Goal: Navigation & Orientation: Find specific page/section

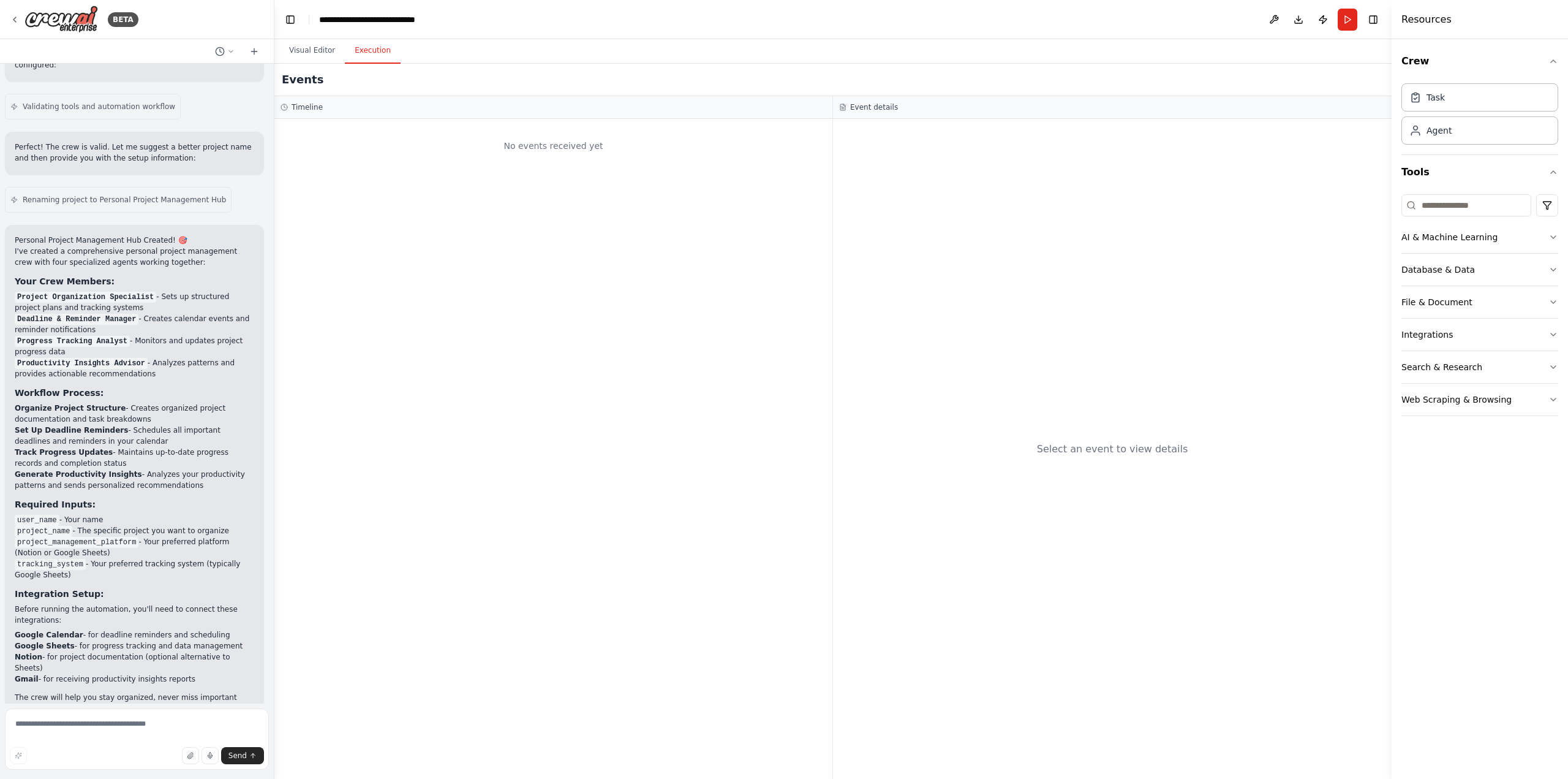
click at [370, 56] on button "Execution" at bounding box center [372, 51] width 56 height 25
click at [313, 51] on button "Visual Editor" at bounding box center [312, 51] width 66 height 25
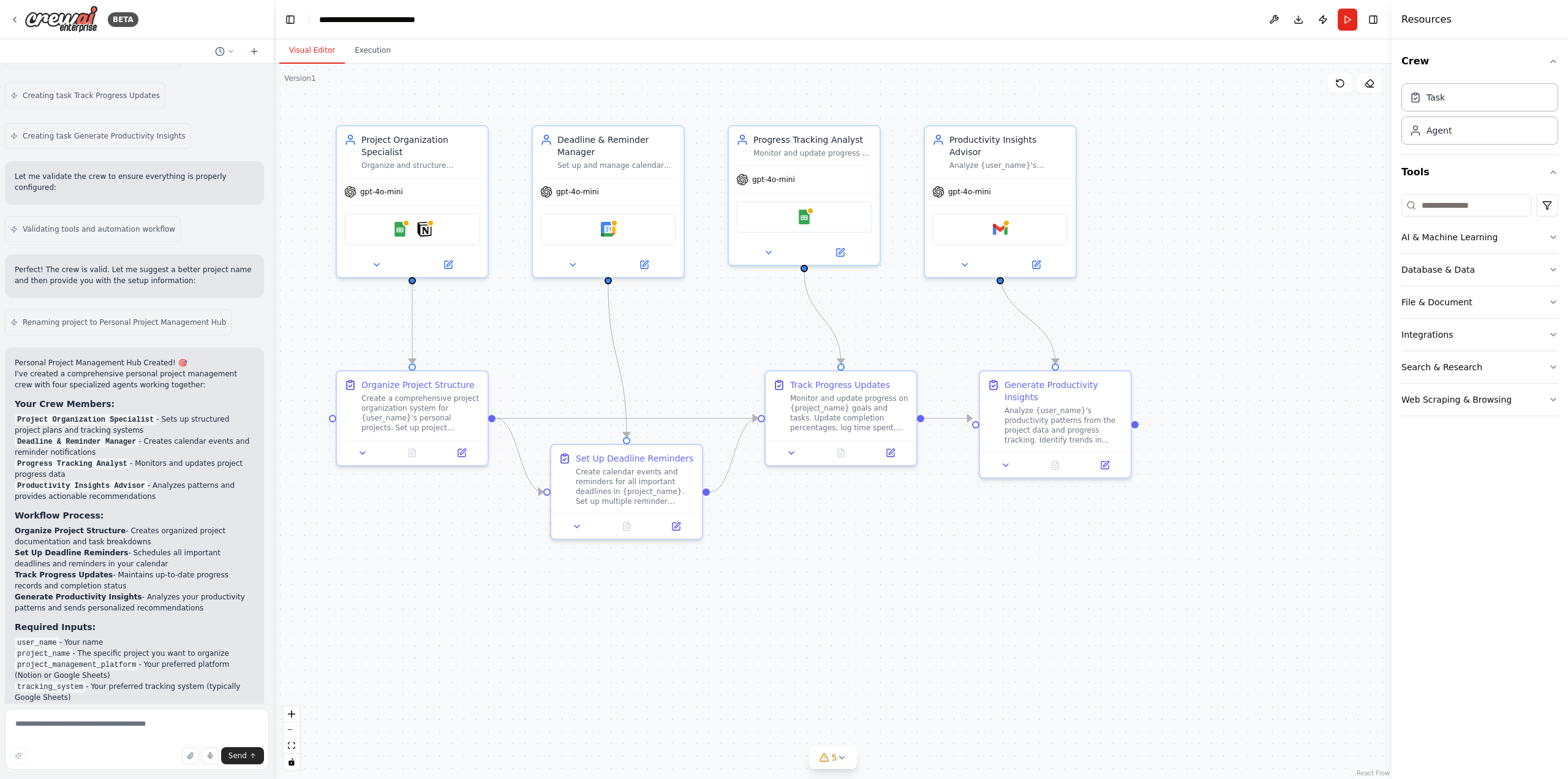
scroll to position [1144, 0]
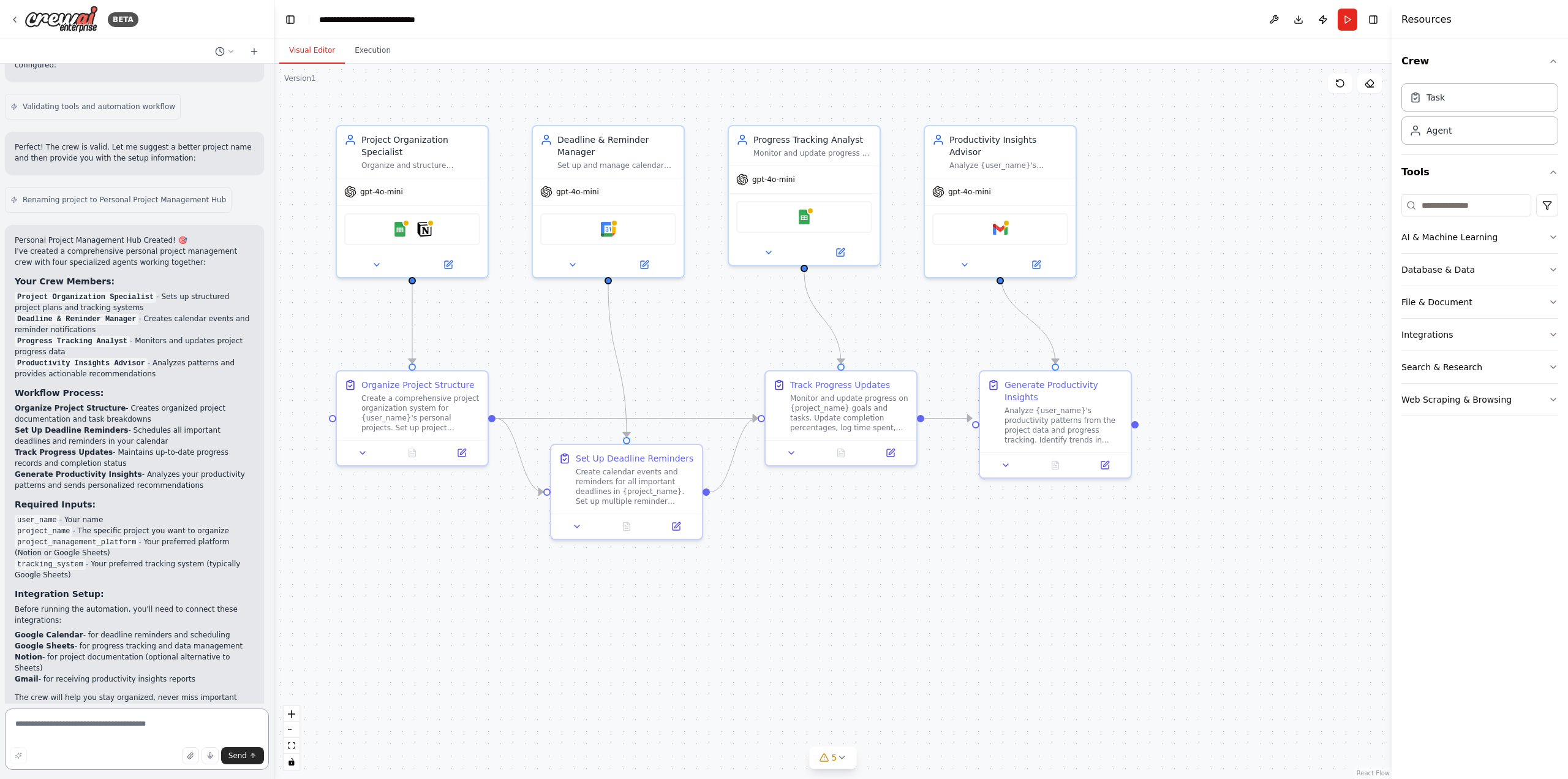
click at [132, 729] on textarea at bounding box center [137, 739] width 264 height 61
click at [7, 25] on div "BETA" at bounding box center [137, 19] width 274 height 39
click at [15, 21] on icon at bounding box center [15, 19] width 10 height 10
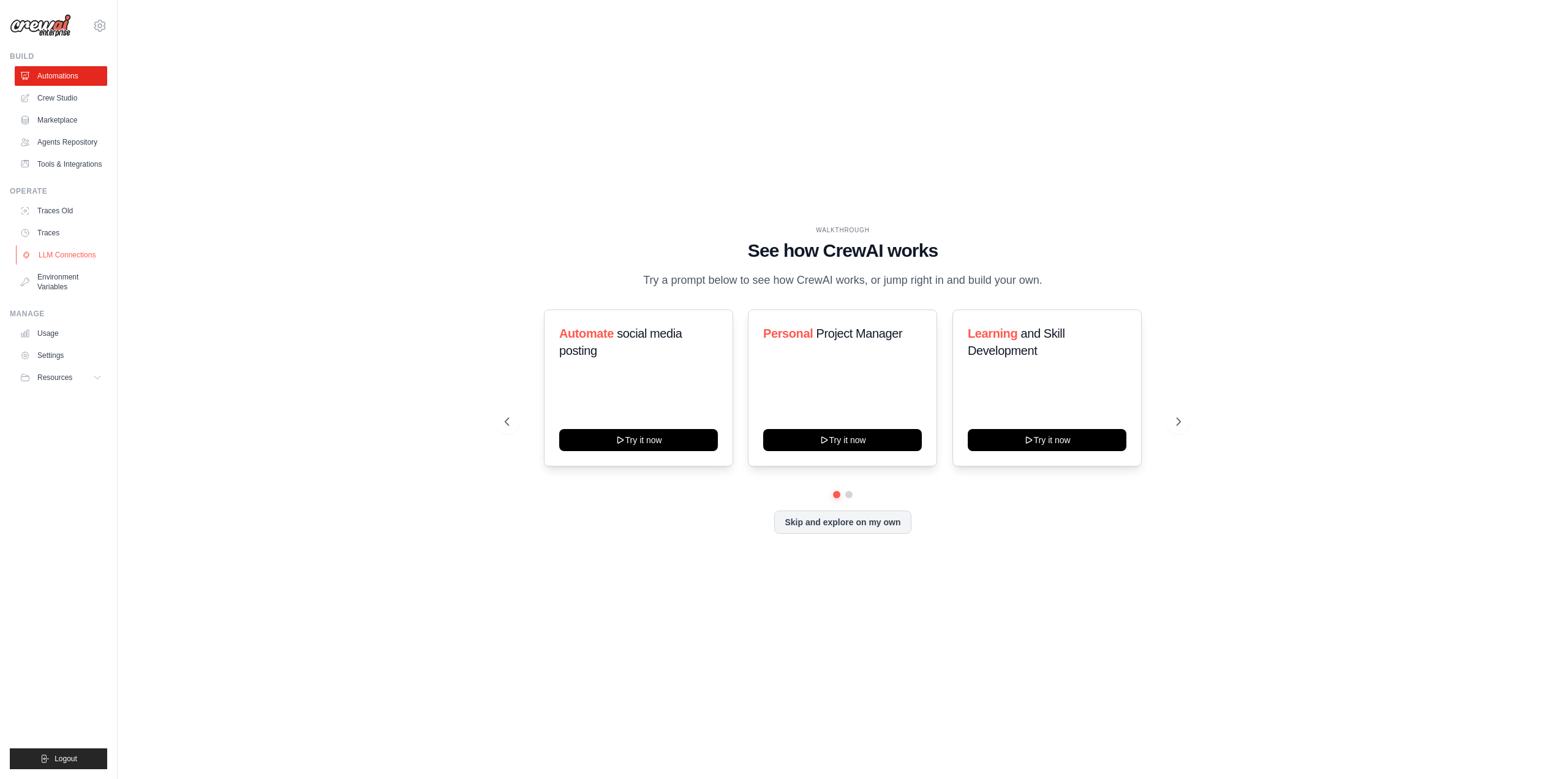
click at [60, 257] on link "LLM Connections" at bounding box center [62, 254] width 93 height 19
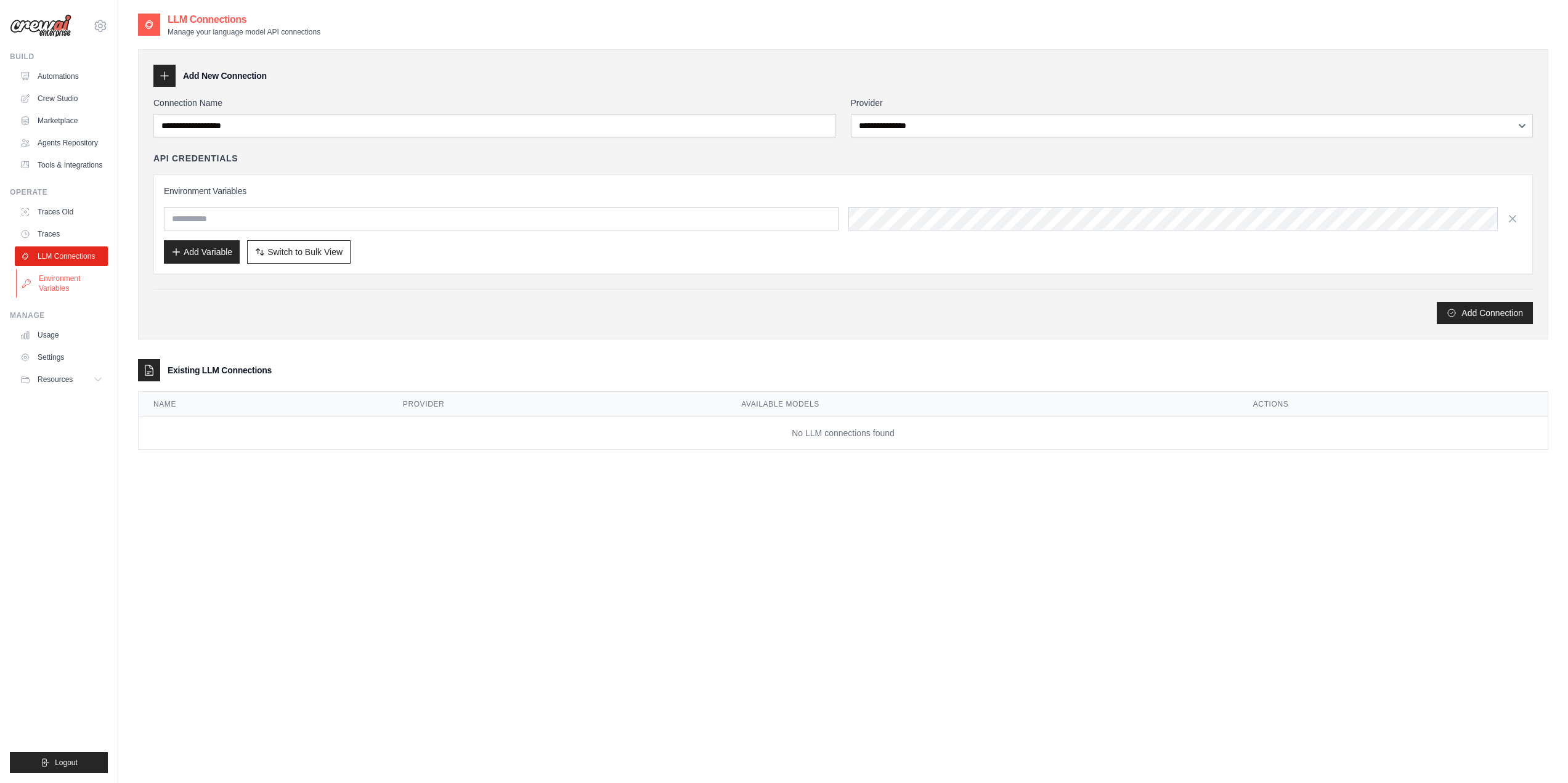
click at [74, 285] on link "Environment Variables" at bounding box center [63, 283] width 93 height 30
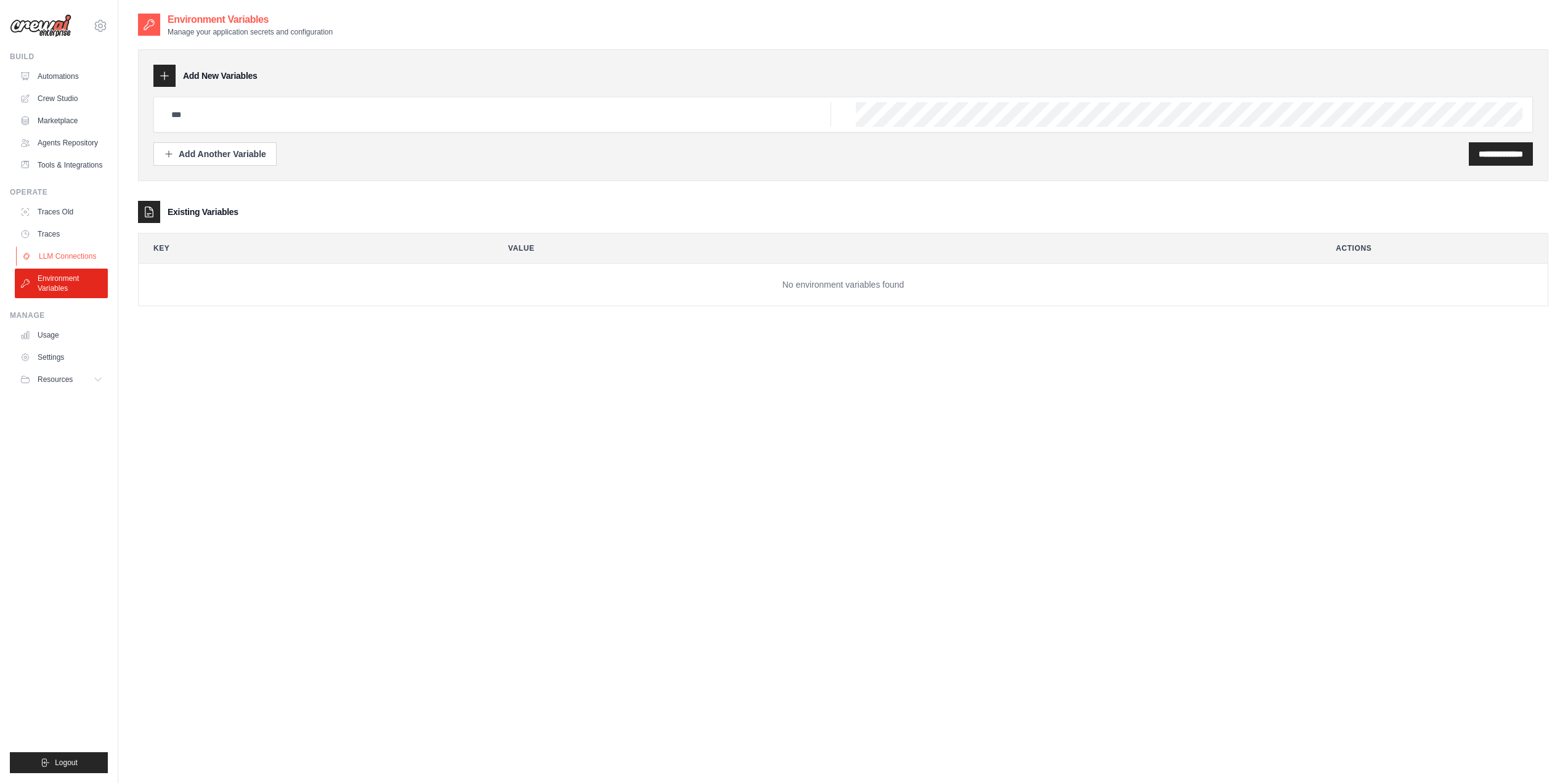
click at [72, 257] on link "LLM Connections" at bounding box center [63, 256] width 93 height 20
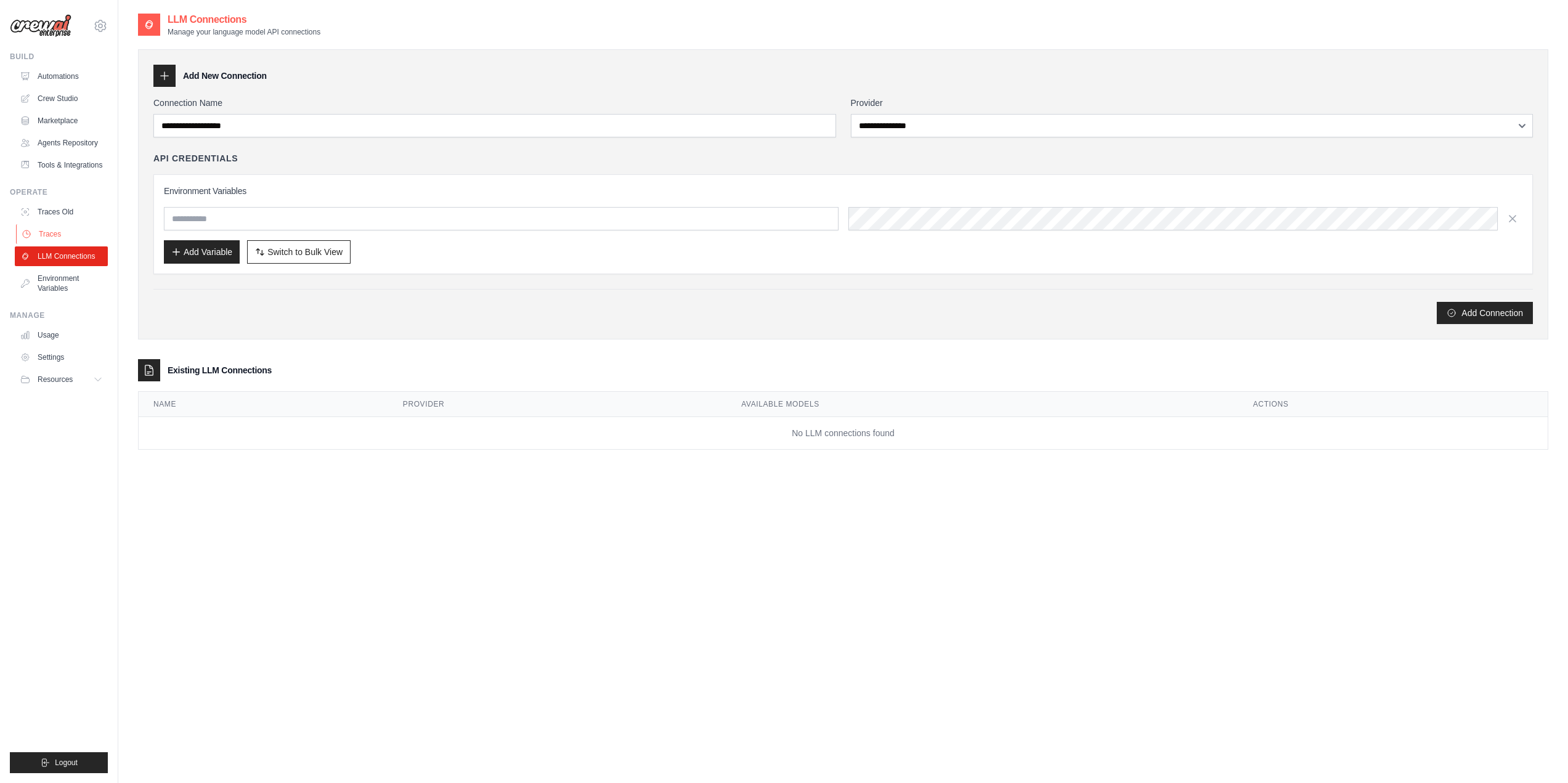
click at [61, 233] on link "Traces" at bounding box center [63, 233] width 93 height 20
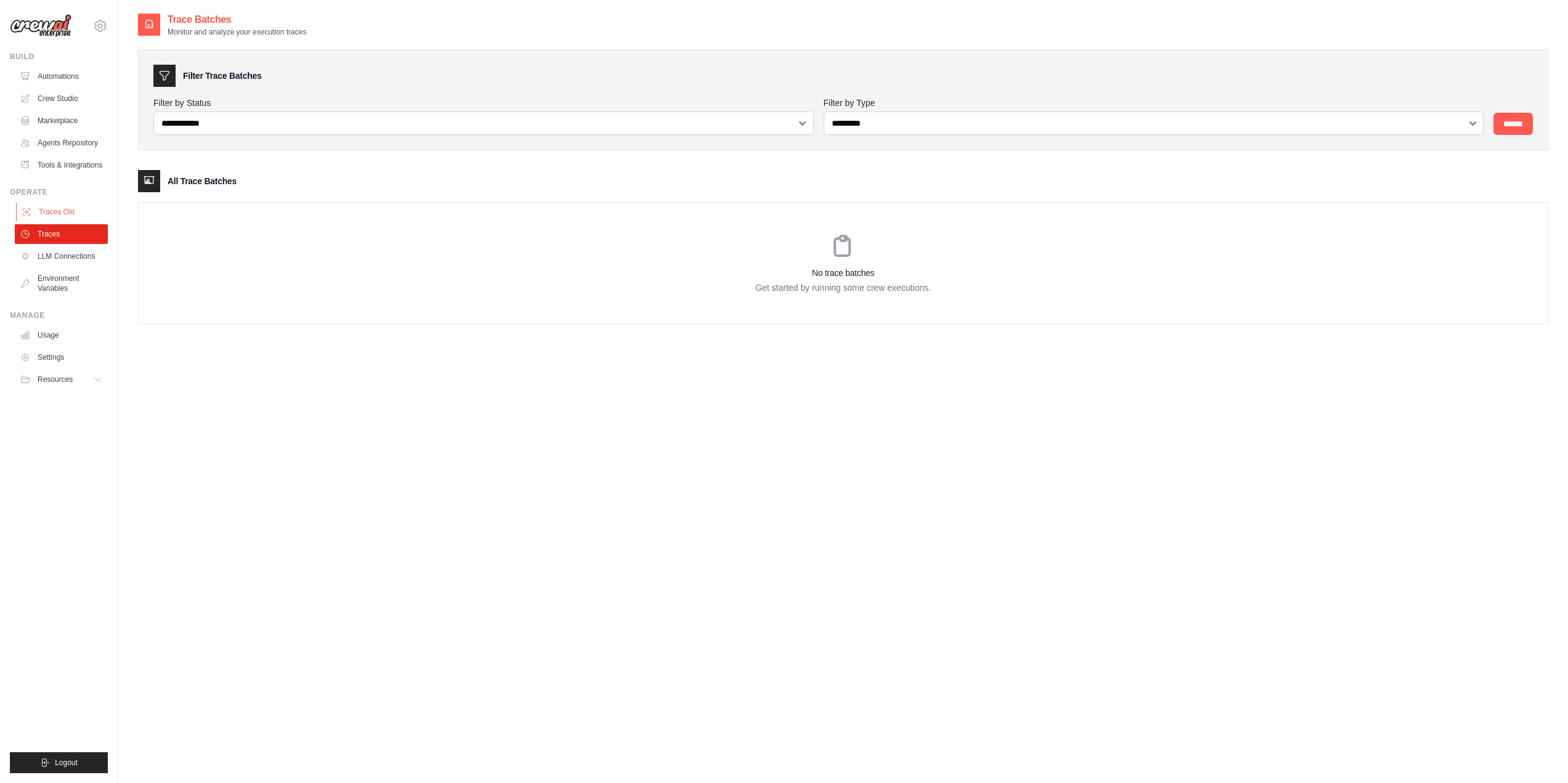
click at [61, 213] on link "Traces Old" at bounding box center [63, 211] width 93 height 20
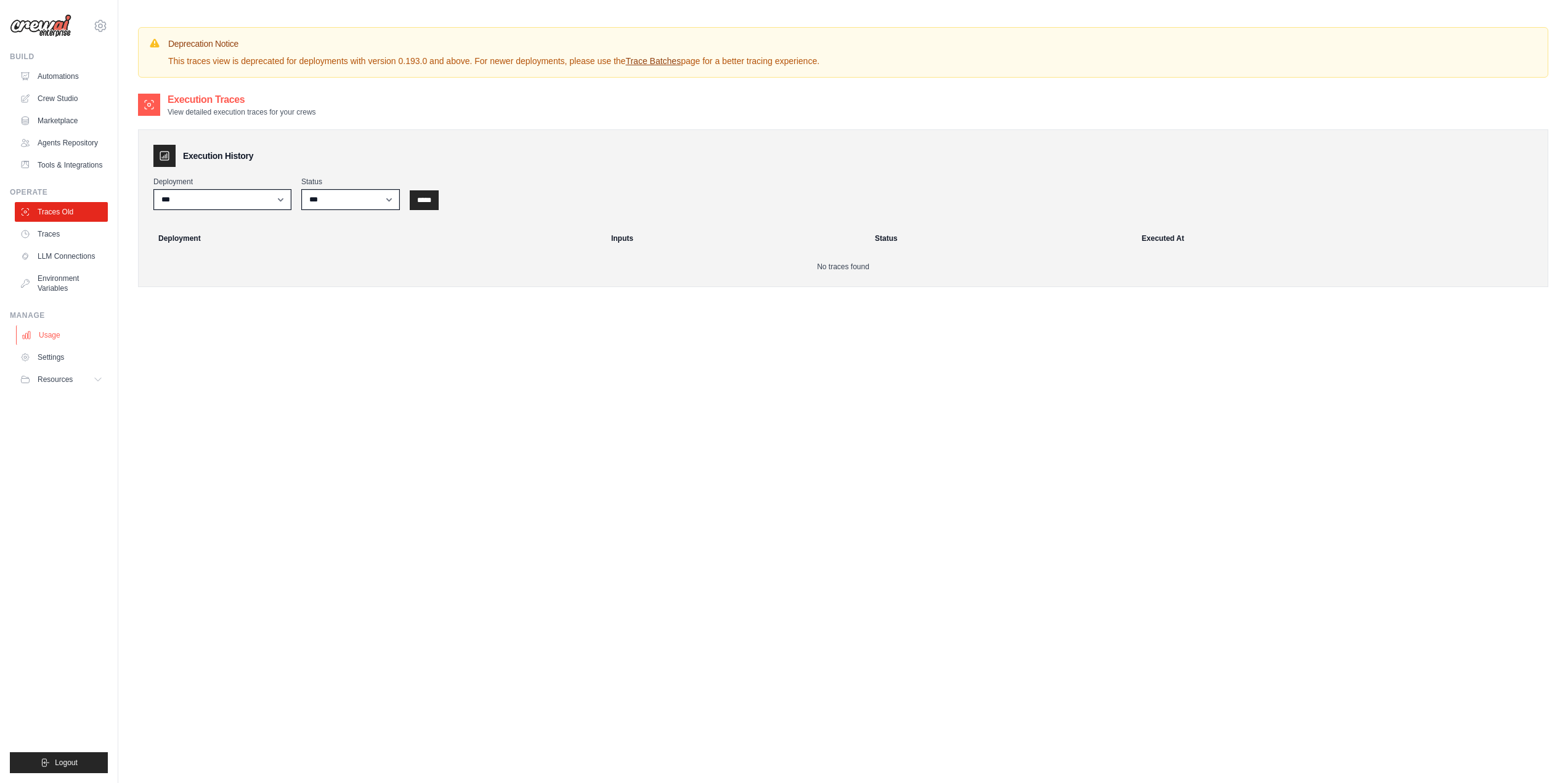
click at [46, 329] on link "Usage" at bounding box center [63, 335] width 93 height 20
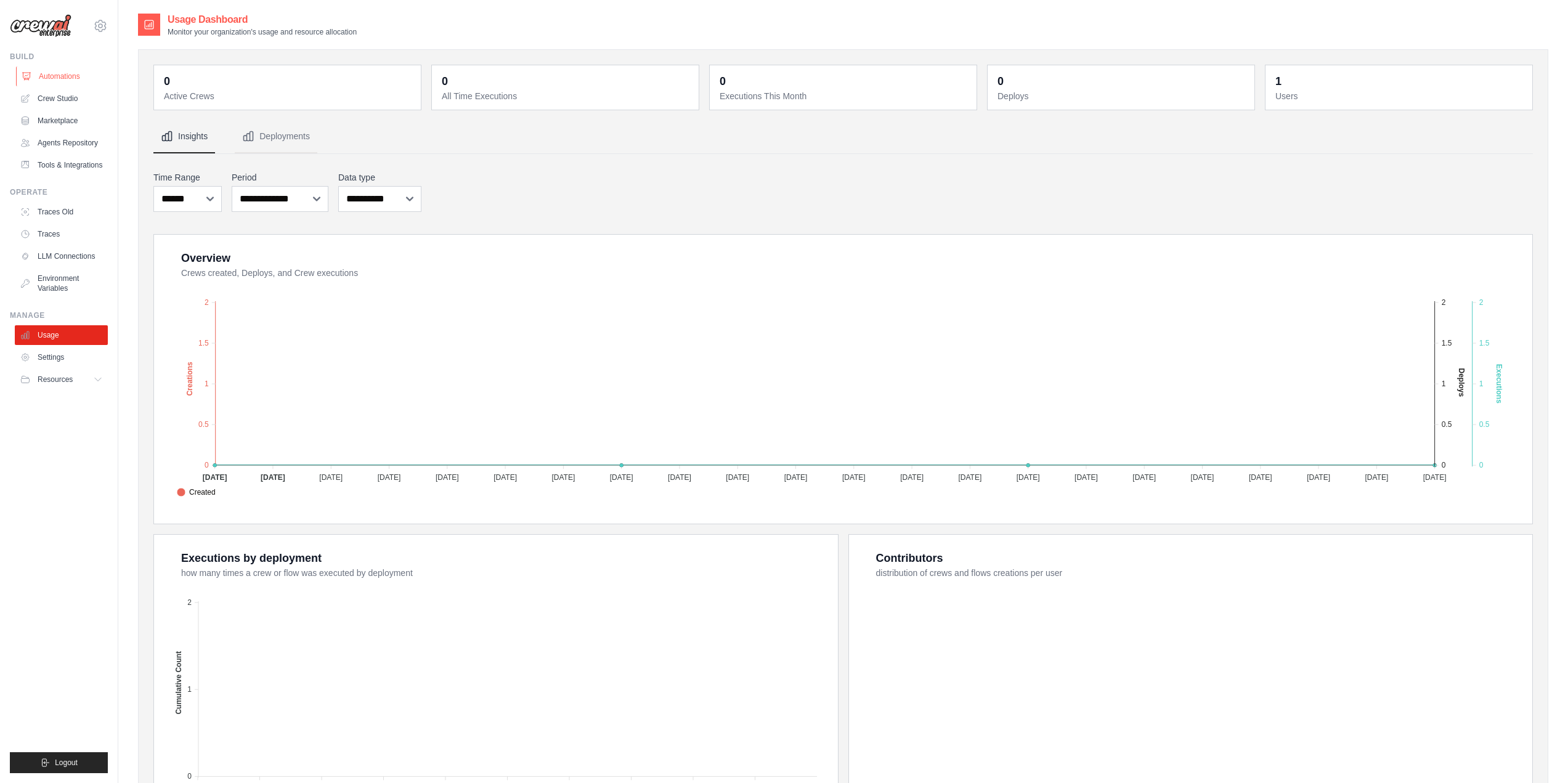
click at [52, 73] on link "Automations" at bounding box center [63, 76] width 93 height 20
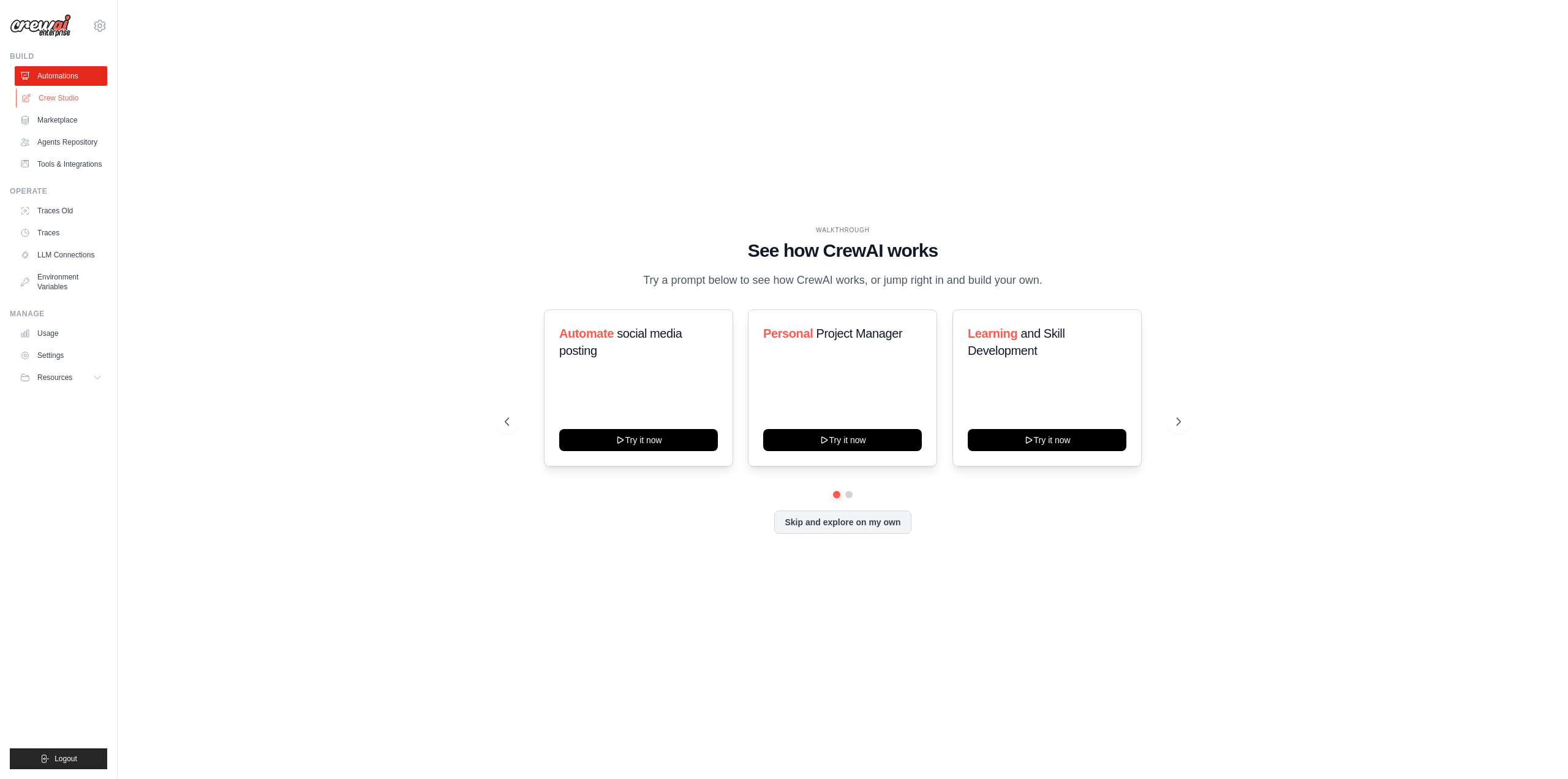
click at [51, 101] on link "Crew Studio" at bounding box center [62, 97] width 93 height 19
